Goal: Task Accomplishment & Management: Complete application form

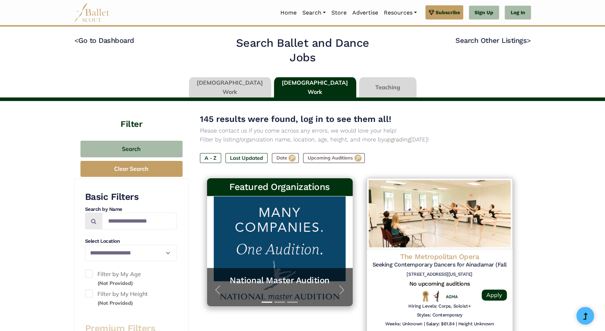
click at [239, 86] on link at bounding box center [230, 87] width 82 height 20
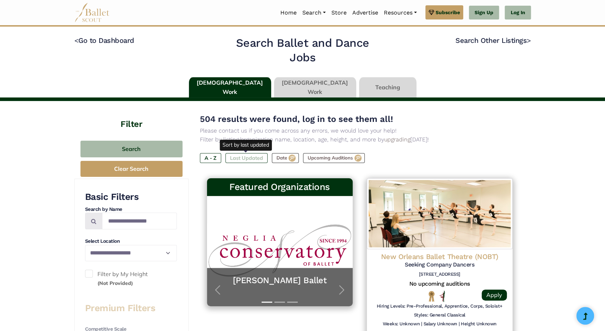
click at [249, 158] on label "Last Updated" at bounding box center [247, 158] width 42 height 10
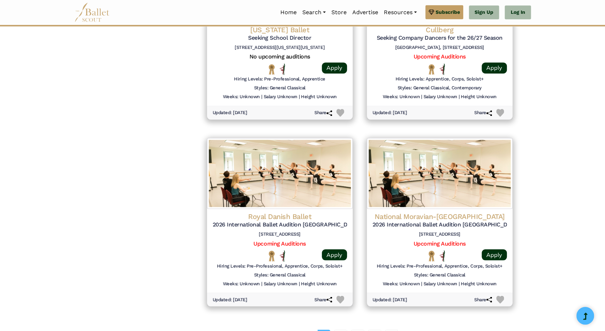
scroll to position [799, 0]
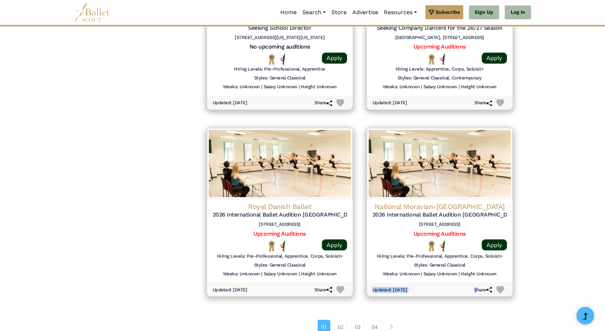
drag, startPoint x: 514, startPoint y: 287, endPoint x: 468, endPoint y: 301, distance: 48.7
click at [342, 326] on link "02" at bounding box center [340, 327] width 13 height 14
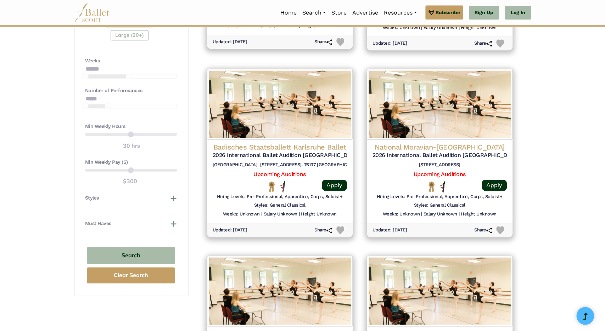
scroll to position [465, 0]
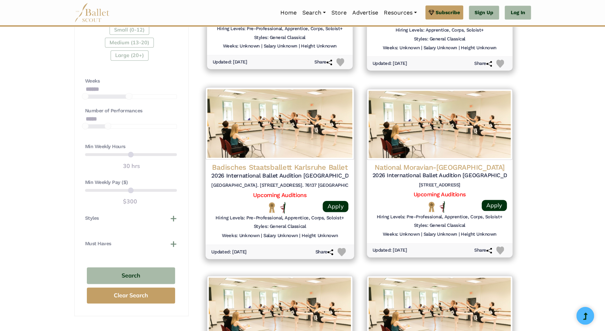
click at [270, 166] on h4 "Badisches Staatsballett Karlsruhe Ballet" at bounding box center [279, 167] width 137 height 10
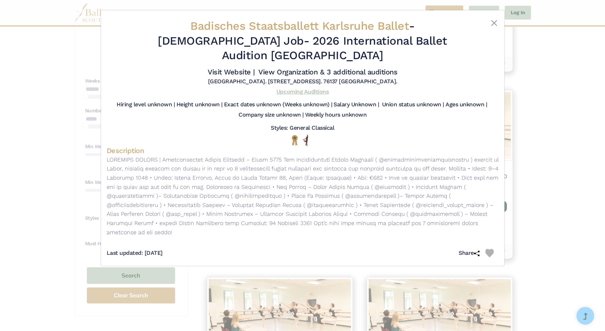
click at [290, 88] on link "Upcoming Auditions" at bounding box center [303, 91] width 52 height 7
click at [493, 23] on button "Close" at bounding box center [494, 23] width 9 height 9
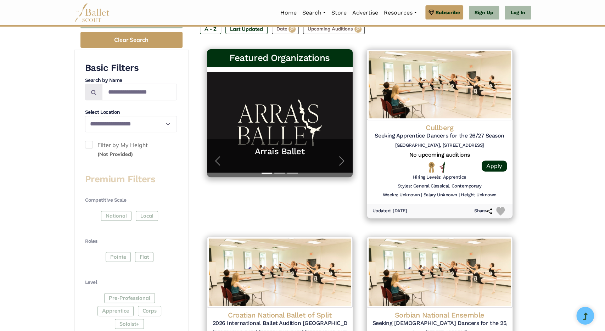
scroll to position [128, 0]
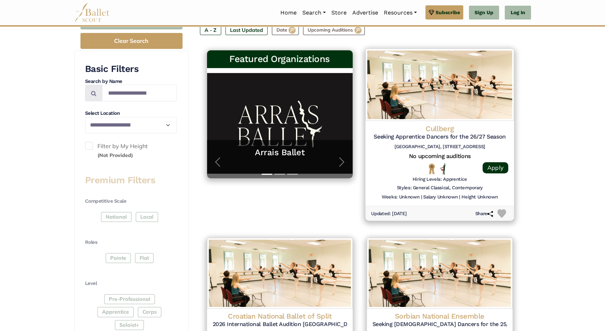
click at [423, 138] on h5 "Seeking Apprentice Dancers for the 26/27 Season" at bounding box center [439, 136] width 137 height 7
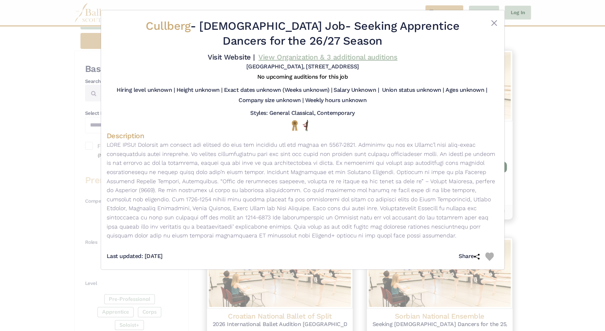
click at [348, 59] on link "View Organization & 3 additional auditions" at bounding box center [328, 57] width 139 height 9
drag, startPoint x: 355, startPoint y: 39, endPoint x: 146, endPoint y: 27, distance: 209.6
click at [146, 27] on h2 "Cullberg - Full Time Job - Seeking Apprentice Dancers for the 26/27 Season" at bounding box center [302, 33] width 327 height 29
copy h2 "Cullberg - Full Time Job - Seeking Apprentice Dancers for the 26/27 Season"
click at [494, 26] on button "Close" at bounding box center [494, 23] width 9 height 9
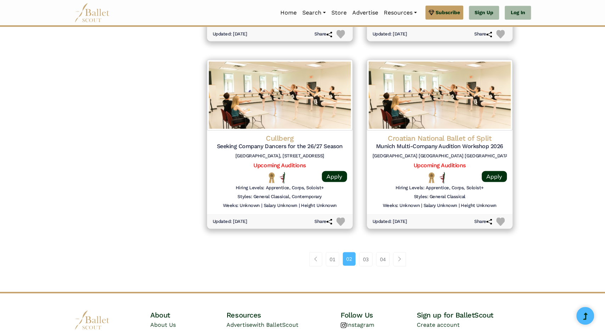
scroll to position [870, 0]
click at [332, 255] on link "01" at bounding box center [332, 258] width 13 height 14
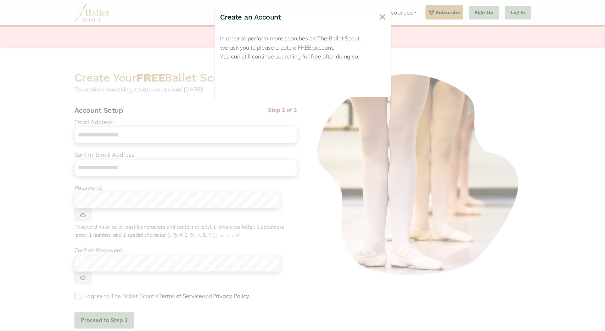
click at [376, 81] on button "Close" at bounding box center [372, 82] width 27 height 17
click at [371, 82] on button "Close" at bounding box center [372, 82] width 27 height 17
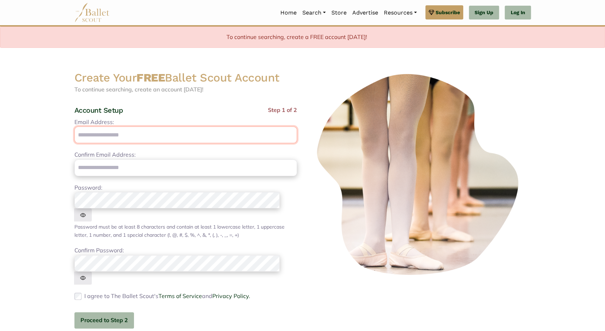
click at [184, 132] on input "Email Address:" at bounding box center [185, 135] width 223 height 17
type input "**********"
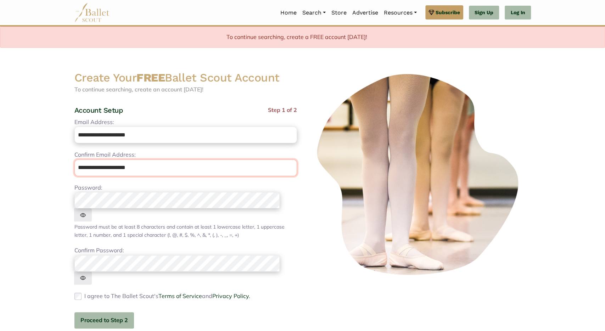
type input "**********"
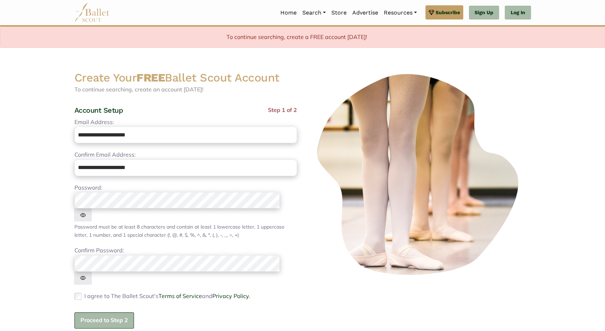
click at [102, 312] on button "Proceed to Step 2" at bounding box center [104, 320] width 60 height 17
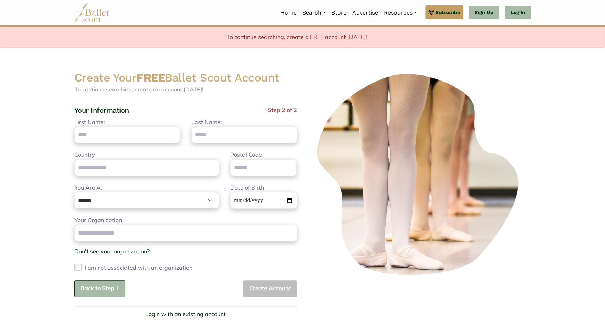
click at [110, 286] on button "Back to Step 1" at bounding box center [99, 289] width 51 height 17
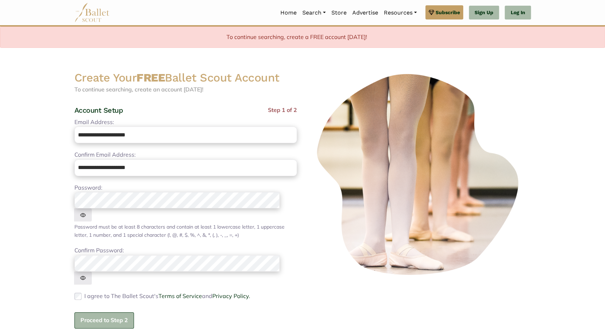
click at [99, 312] on button "Proceed to Step 2" at bounding box center [104, 320] width 60 height 17
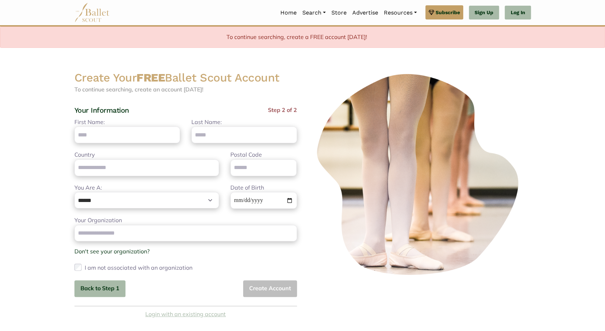
click at [185, 315] on link "Login with an existing account" at bounding box center [185, 314] width 80 height 9
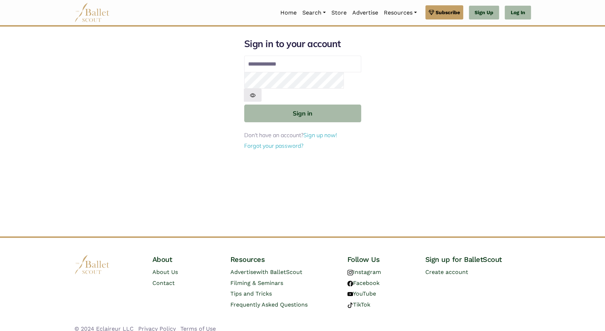
click at [286, 66] on input "Email address" at bounding box center [302, 64] width 117 height 17
type input "**********"
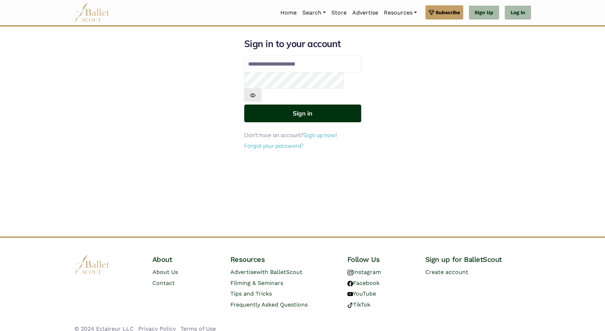
click at [320, 105] on button "Sign in" at bounding box center [302, 113] width 117 height 17
